Goal: Navigation & Orientation: Go to known website

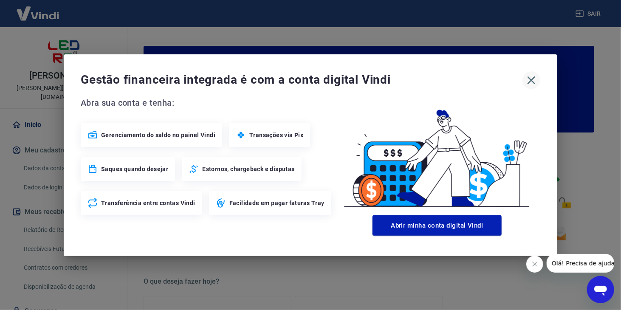
click at [535, 80] on icon "button" at bounding box center [532, 81] width 14 height 14
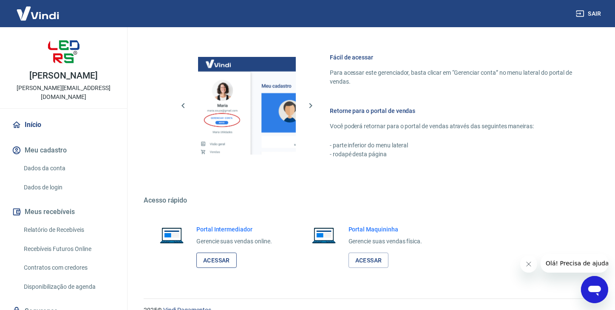
scroll to position [457, 0]
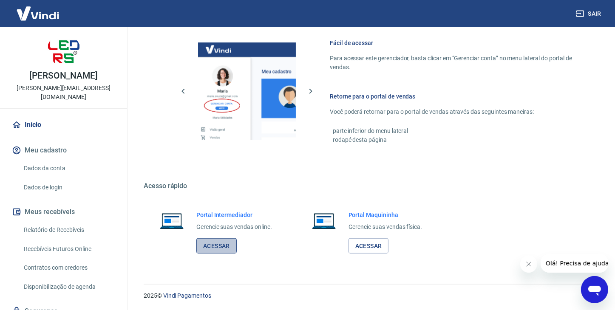
click at [217, 243] on link "Acessar" at bounding box center [216, 246] width 40 height 16
